Goal: Transaction & Acquisition: Purchase product/service

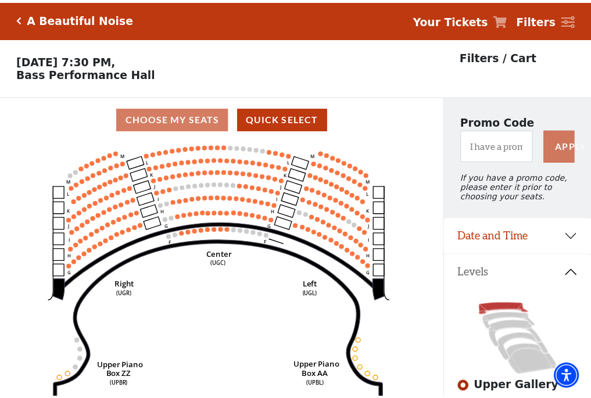
scroll to position [54, 0]
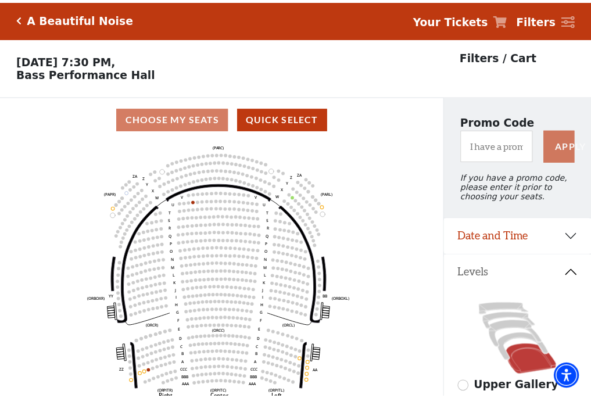
scroll to position [54, 0]
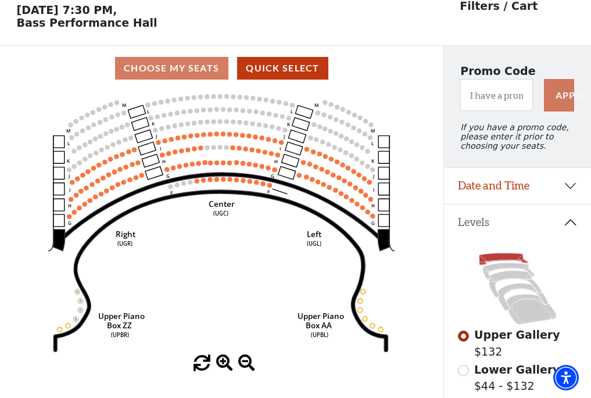
scroll to position [54, 0]
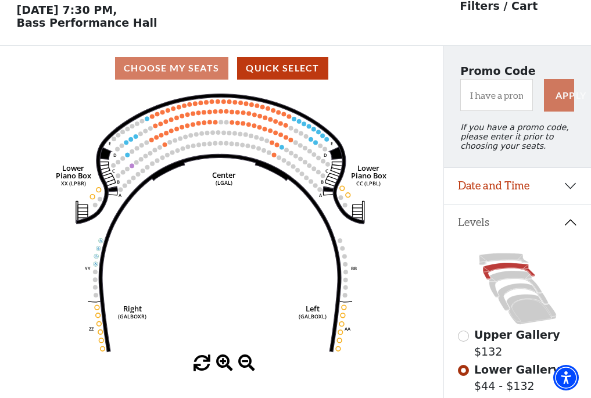
scroll to position [54, 0]
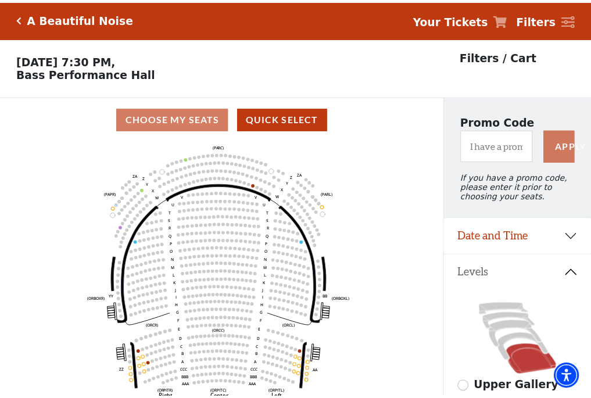
scroll to position [54, 0]
